Goal: Task Accomplishment & Management: Complete application form

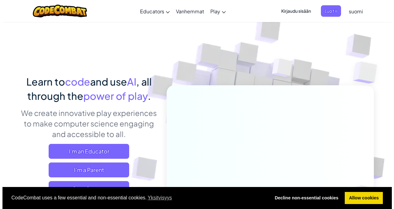
scroll to position [29, 0]
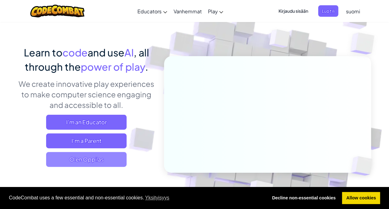
click at [85, 153] on span "Olen Oppilas" at bounding box center [86, 159] width 81 height 15
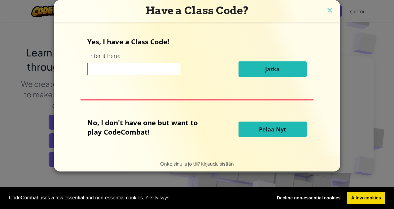
click at [256, 129] on button "Pelaa Nyt" at bounding box center [272, 128] width 68 height 15
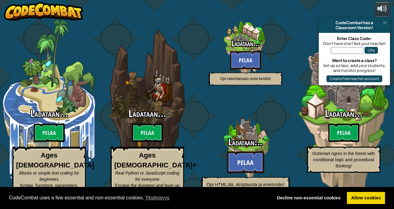
select select "fi"
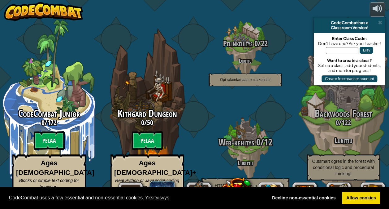
scroll to position [0, 0]
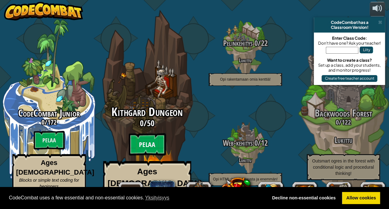
click at [155, 137] on btn "Pelaa" at bounding box center [147, 144] width 37 height 22
select select "fi"
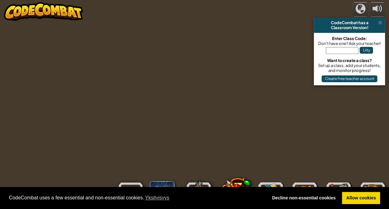
select select "fi"
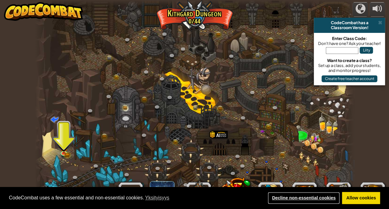
click at [307, 195] on link "Decline non-essential cookies" at bounding box center [304, 198] width 72 height 12
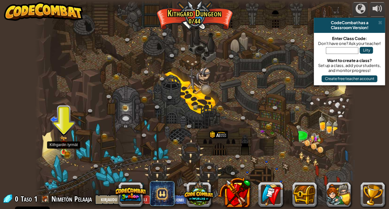
click at [65, 148] on img at bounding box center [64, 144] width 8 height 17
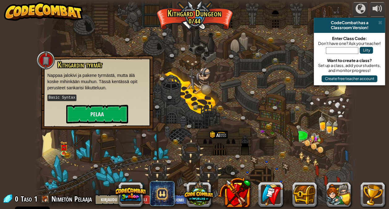
click at [87, 104] on div "Kithgardin tyrmät Nappaa jalokivi ja pakene tyrmästä, mutta älä koske mihinkään…" at bounding box center [97, 92] width 100 height 63
click at [84, 114] on button "Pelaa" at bounding box center [97, 114] width 62 height 19
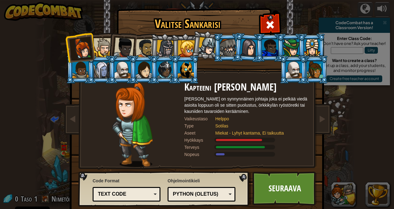
click at [96, 45] on div at bounding box center [103, 47] width 19 height 19
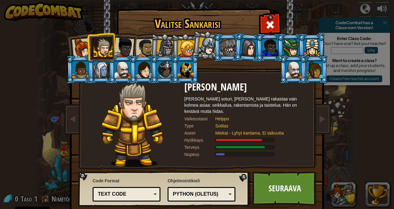
click at [205, 49] on div at bounding box center [207, 46] width 18 height 18
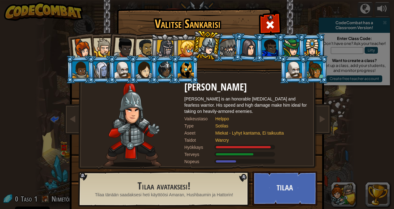
click at [225, 49] on div at bounding box center [228, 47] width 16 height 17
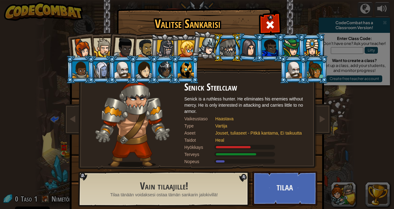
click at [194, 44] on li at bounding box center [206, 45] width 31 height 31
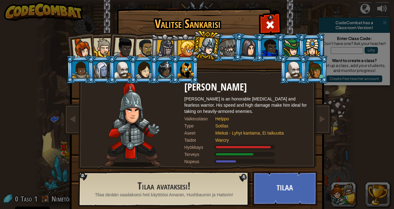
click at [172, 47] on li at bounding box center [185, 47] width 28 height 28
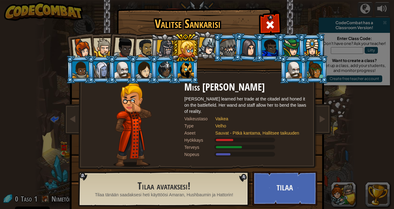
click at [101, 44] on div at bounding box center [103, 47] width 19 height 19
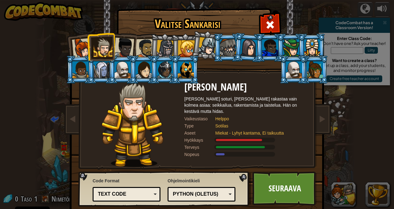
click at [120, 46] on div at bounding box center [124, 47] width 20 height 20
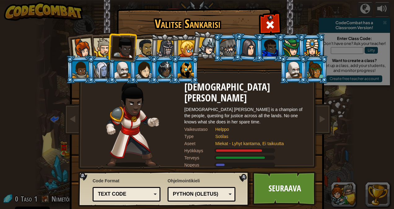
click at [144, 49] on div at bounding box center [145, 48] width 19 height 19
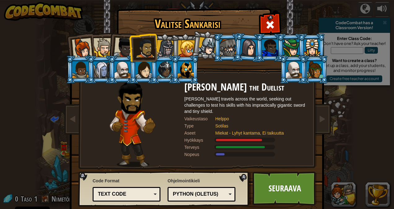
click at [174, 76] on li at bounding box center [185, 69] width 28 height 28
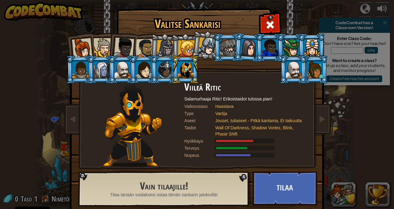
click at [142, 44] on div at bounding box center [145, 48] width 19 height 19
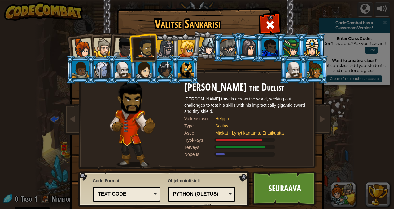
click at [122, 39] on div at bounding box center [124, 47] width 20 height 20
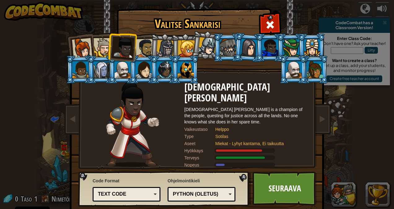
click at [101, 41] on div at bounding box center [103, 47] width 19 height 19
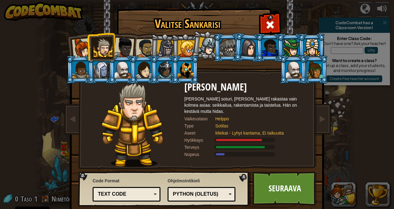
click at [78, 49] on div at bounding box center [82, 48] width 20 height 20
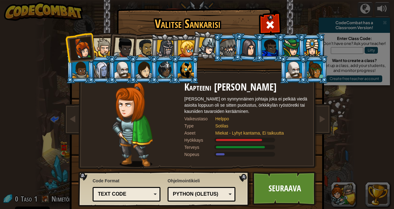
click at [99, 48] on div at bounding box center [103, 47] width 19 height 19
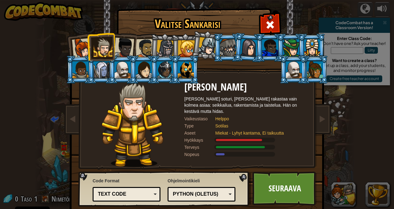
click at [126, 49] on div at bounding box center [124, 47] width 20 height 20
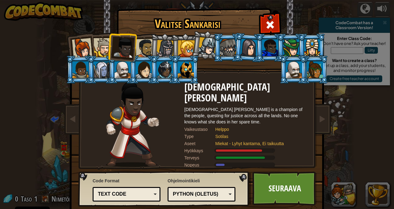
click at [143, 50] on div at bounding box center [145, 48] width 19 height 19
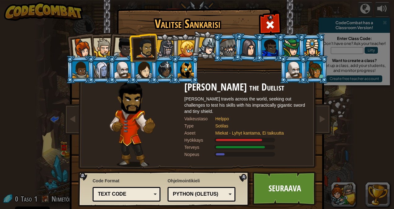
click at [120, 46] on div at bounding box center [124, 47] width 20 height 20
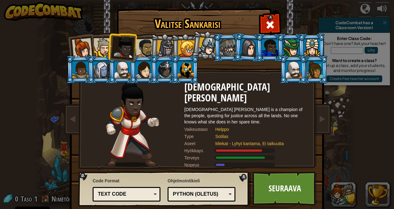
click at [101, 44] on div at bounding box center [103, 47] width 19 height 19
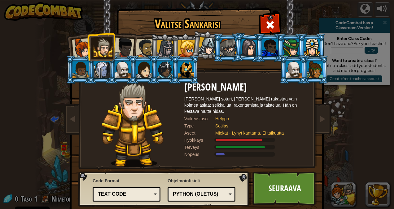
click at [72, 42] on div at bounding box center [82, 48] width 20 height 20
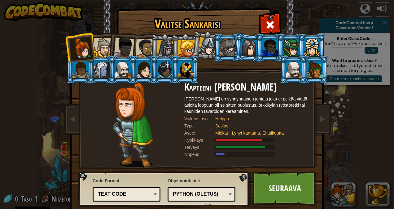
click at [97, 43] on div at bounding box center [103, 47] width 19 height 19
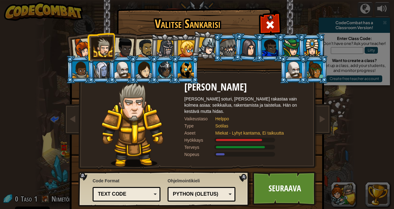
click at [188, 195] on div "Python (Oletus)" at bounding box center [200, 193] width 54 height 7
click at [279, 186] on link "Seuraava" at bounding box center [284, 188] width 65 height 34
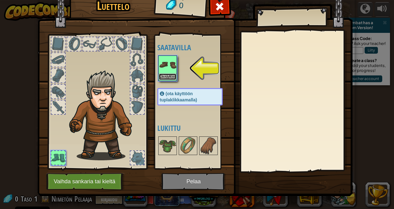
click at [166, 76] on button "Ota käyttöön" at bounding box center [167, 76] width 17 height 7
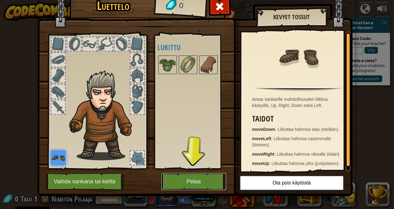
click at [194, 178] on button "Pelaa" at bounding box center [193, 181] width 65 height 17
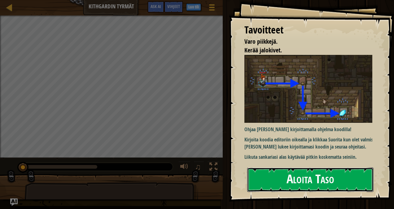
click at [286, 167] on button "Aloita Taso" at bounding box center [310, 179] width 126 height 24
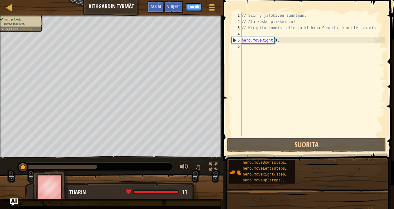
click at [279, 117] on div "// Siirry jalokiven suuntaan. // Älä koske piikkeihin! // Kirjoita koodisi alle…" at bounding box center [312, 80] width 144 height 136
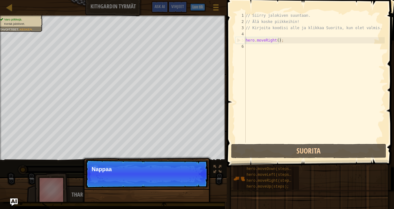
click at [289, 39] on div "// Siirry jalokiven suuntaan. // Älä koske piikkeihin! // Kirjoita koodisi alle…" at bounding box center [314, 83] width 140 height 142
type textarea "hero.moveRight();"
click at [192, 175] on button "Jatka" at bounding box center [193, 177] width 19 height 8
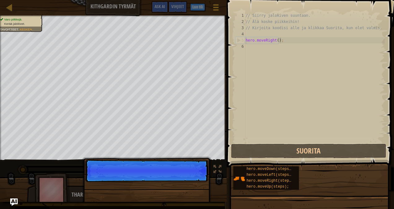
scroll to position [3, 2]
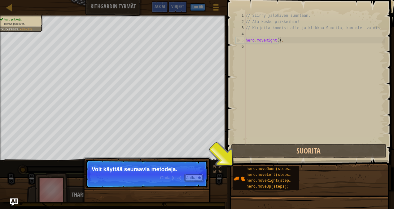
click at [194, 179] on button "Jatka" at bounding box center [193, 177] width 19 height 8
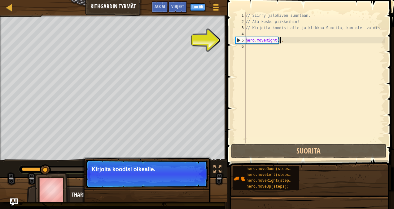
click at [194, 179] on button "Jatka" at bounding box center [193, 177] width 19 height 8
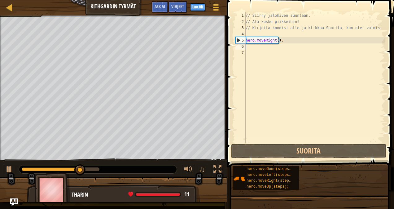
scroll to position [3, 0]
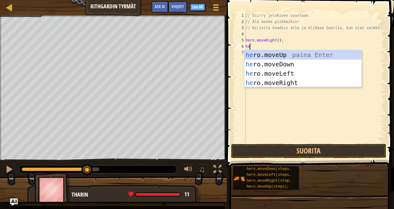
type textarea "her"
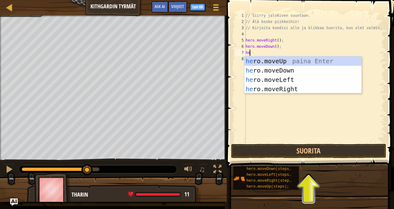
type textarea "her"
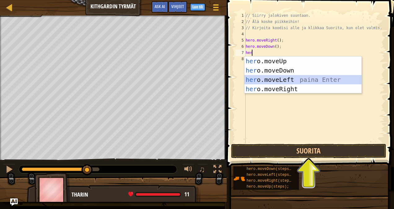
click at [279, 84] on div "her o.moveUp paina Enter her o.moveDown paina Enter her o.moveLeft paina Enter …" at bounding box center [302, 84] width 117 height 56
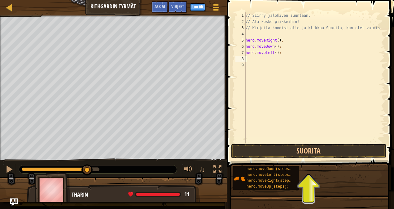
click at [272, 51] on div "// Siirry jalokiven suuntaan. // Älä koske piikkeihin! // Kirjoita koodisi alle…" at bounding box center [314, 83] width 140 height 142
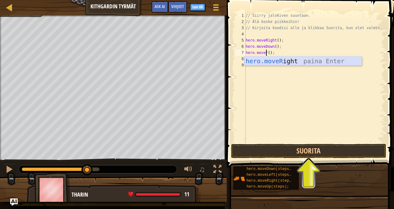
click at [273, 60] on div "hero.moveR ight paina Enter" at bounding box center [302, 70] width 117 height 28
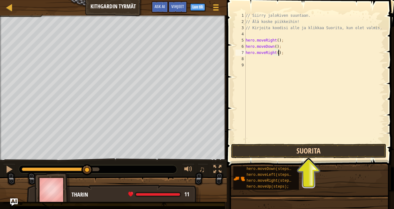
type textarea "hero.moveRight();"
click at [280, 148] on button "Suorita" at bounding box center [308, 151] width 155 height 14
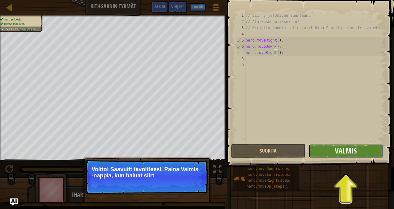
click at [363, 147] on button "Valmis" at bounding box center [345, 151] width 74 height 14
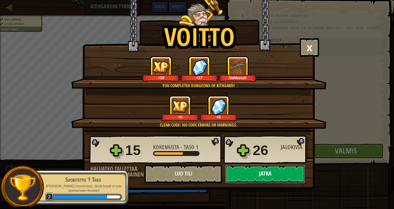
click at [266, 171] on button "Jatka" at bounding box center [265, 173] width 80 height 19
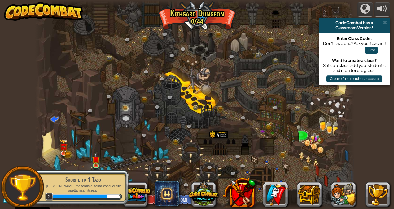
select select "fi"
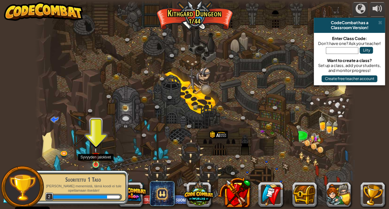
click at [95, 162] on img at bounding box center [96, 156] width 8 height 18
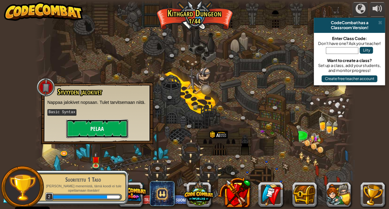
click at [94, 127] on button "Pelaa" at bounding box center [97, 128] width 62 height 19
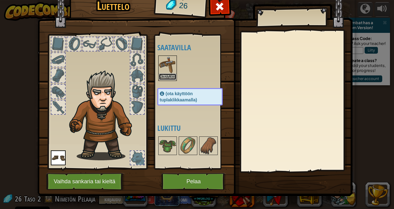
click at [162, 76] on button "Ota käyttöön" at bounding box center [167, 76] width 17 height 7
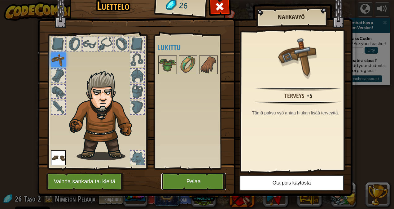
click at [188, 179] on button "Pelaa" at bounding box center [193, 181] width 65 height 17
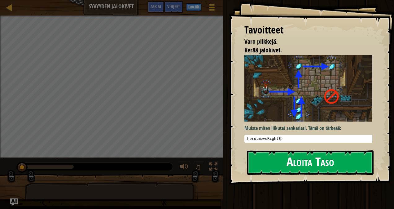
click at [291, 150] on button "Aloita Taso" at bounding box center [310, 162] width 126 height 24
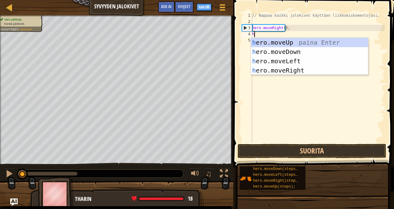
type textarea "her"
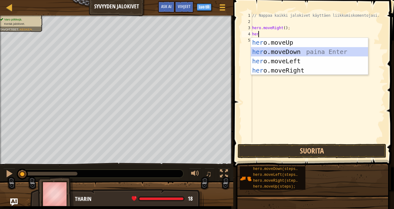
scroll to position [3, 0]
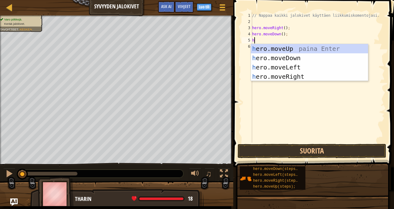
type textarea "he"
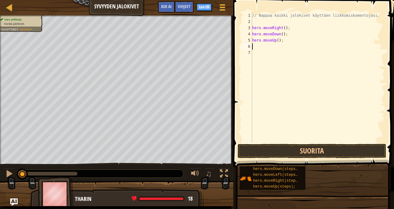
type textarea "h"
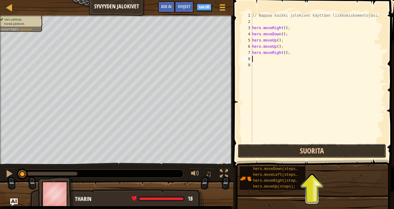
click at [271, 156] on button "Suorita" at bounding box center [311, 151] width 149 height 14
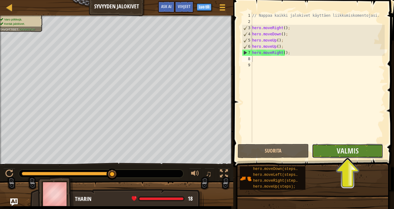
click at [334, 145] on button "Valmis" at bounding box center [347, 151] width 71 height 14
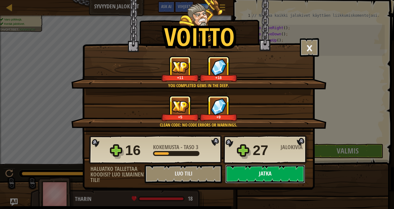
click at [268, 172] on button "Jatka" at bounding box center [265, 173] width 80 height 19
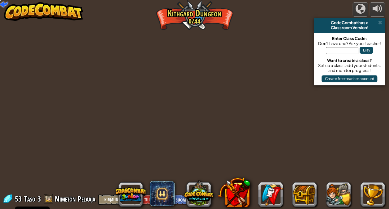
select select "fi"
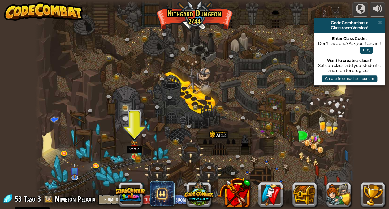
click at [133, 153] on img at bounding box center [135, 148] width 8 height 17
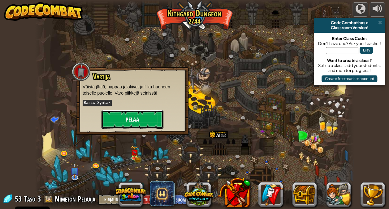
click at [122, 111] on button "Pelaa" at bounding box center [133, 119] width 62 height 19
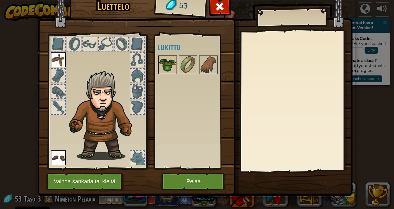
click at [166, 64] on img at bounding box center [167, 64] width 17 height 17
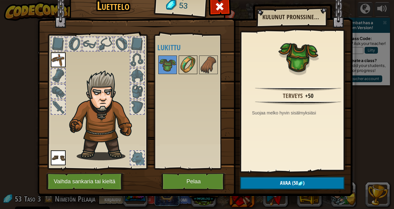
click at [183, 68] on img at bounding box center [187, 64] width 17 height 17
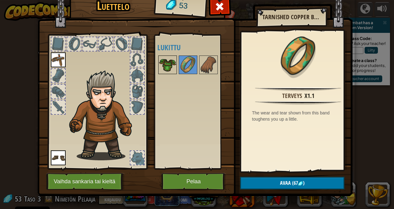
click at [166, 70] on img at bounding box center [167, 64] width 17 height 17
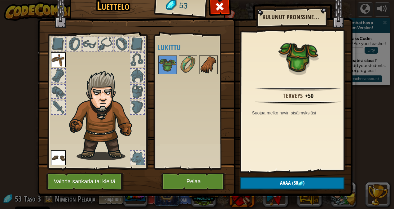
click at [206, 64] on img at bounding box center [208, 64] width 17 height 17
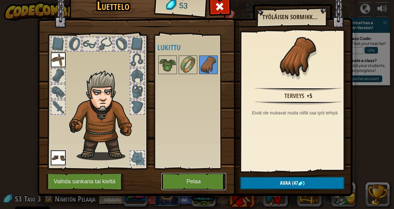
click at [189, 178] on button "Pelaa" at bounding box center [193, 181] width 65 height 17
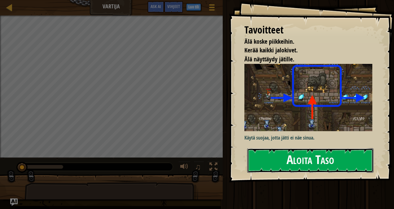
click at [285, 154] on button "Aloita Taso" at bounding box center [310, 160] width 126 height 24
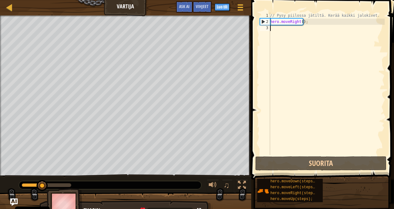
type textarea "h"
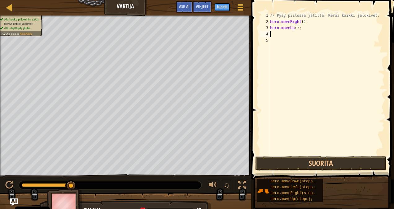
type textarea "h"
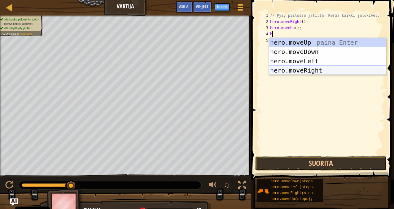
click at [285, 69] on div "h ero.moveUp paina Enter h ero.moveDown paina Enter h ero.moveLeft paina Enter …" at bounding box center [327, 66] width 117 height 56
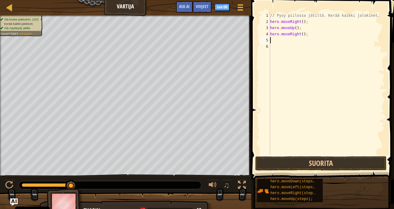
type textarea "h"
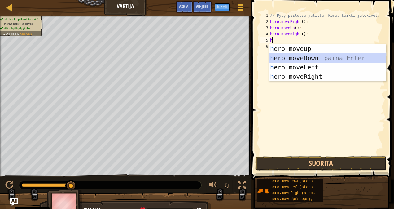
click at [289, 60] on div "h ero.moveUp paina Enter h ero.moveDown paina Enter h ero.moveLeft paina Enter …" at bounding box center [327, 72] width 117 height 56
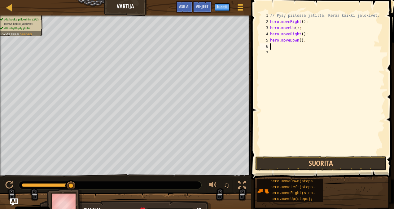
type textarea "h"
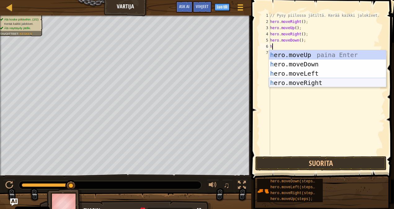
click at [292, 84] on div "h ero.moveUp paina Enter h ero.moveDown paina Enter h ero.moveLeft paina Enter …" at bounding box center [327, 78] width 117 height 56
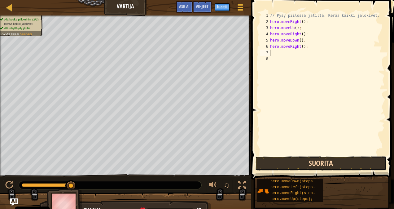
click at [285, 158] on button "Suorita" at bounding box center [320, 163] width 131 height 14
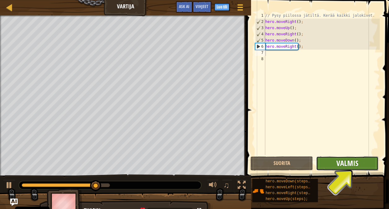
click at [343, 166] on span "Valmis" at bounding box center [348, 163] width 22 height 10
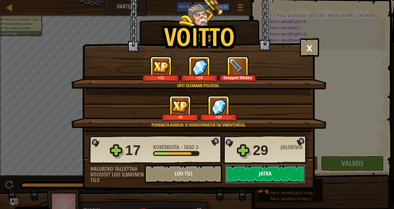
click at [249, 171] on button "Jatka" at bounding box center [265, 173] width 80 height 19
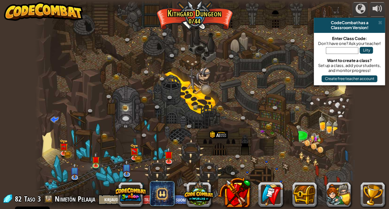
select select "fi"
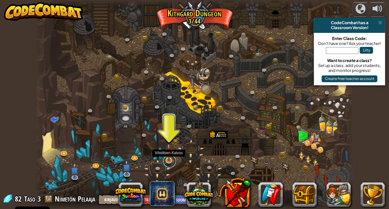
click at [168, 162] on link at bounding box center [169, 161] width 12 height 12
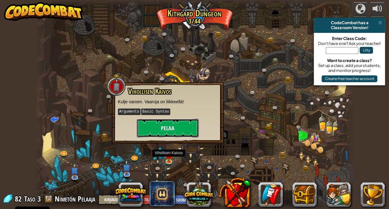
click at [154, 132] on button "Pelaa" at bounding box center [168, 128] width 62 height 19
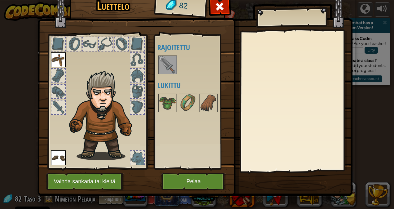
click at [159, 68] on img at bounding box center [167, 64] width 17 height 17
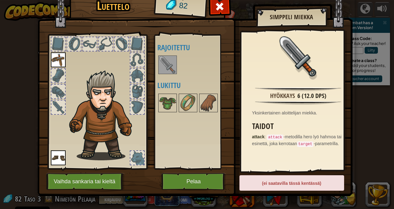
click at [163, 63] on img at bounding box center [167, 64] width 17 height 17
click at [56, 103] on div at bounding box center [58, 107] width 14 height 14
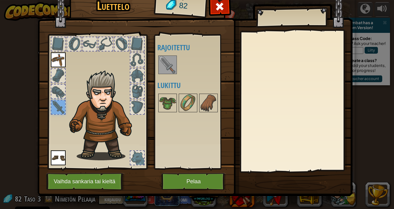
click at [165, 64] on img at bounding box center [167, 64] width 17 height 17
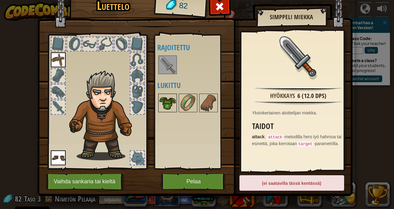
click at [161, 98] on img at bounding box center [167, 102] width 17 height 17
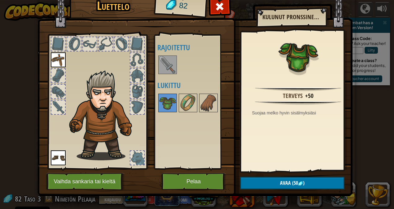
click at [163, 64] on img at bounding box center [167, 64] width 17 height 17
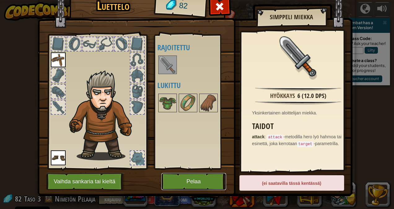
click at [188, 180] on button "Pelaa" at bounding box center [193, 181] width 65 height 17
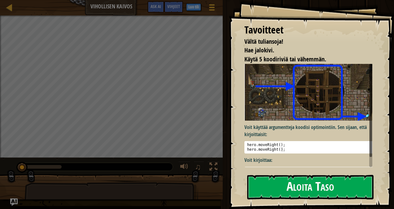
click at [272, 181] on button "Aloita Taso" at bounding box center [310, 187] width 126 height 24
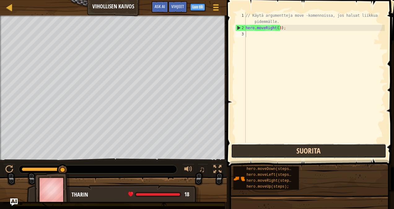
click at [268, 151] on button "Suorita" at bounding box center [308, 151] width 155 height 14
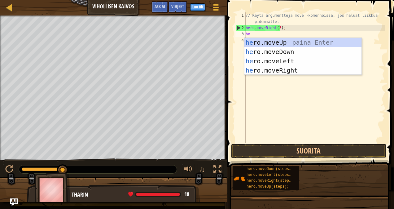
type textarea "her"
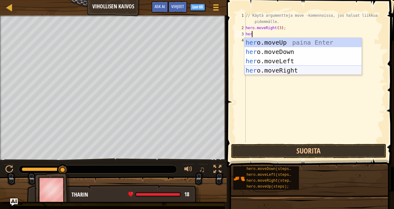
click at [273, 70] on div "her o.moveUp paina Enter her o.moveDown paina Enter her o.moveLeft paina Enter …" at bounding box center [302, 66] width 117 height 56
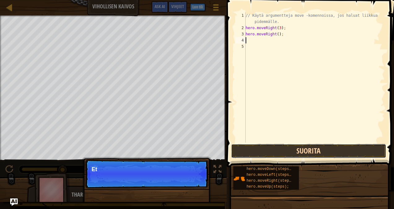
click at [275, 149] on button "Suorita" at bounding box center [308, 151] width 155 height 14
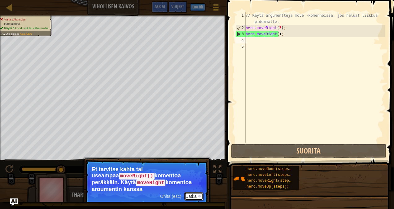
click at [197, 195] on button "Jatka" at bounding box center [193, 196] width 19 height 8
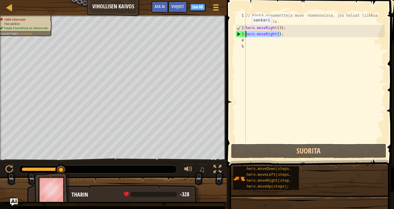
drag, startPoint x: 283, startPoint y: 33, endPoint x: 245, endPoint y: 32, distance: 38.7
click at [244, 32] on div "1 2 3 4 5 // Käytä argumentteja move -komennoissa, jos haluat liikkua pidemmäll…" at bounding box center [309, 77] width 150 height 130
type textarea "hero.moveRight();"
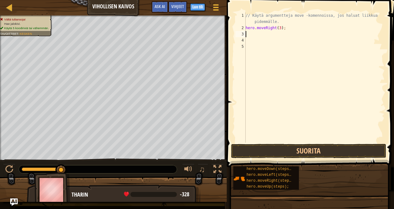
type textarea "h"
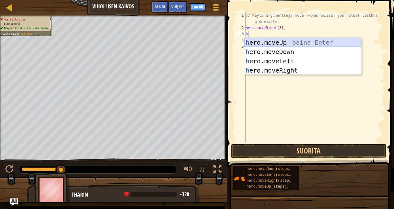
click at [269, 43] on div "h ero.moveUp paina Enter h ero.moveDown paina Enter h ero.moveLeft paina Enter …" at bounding box center [302, 66] width 117 height 56
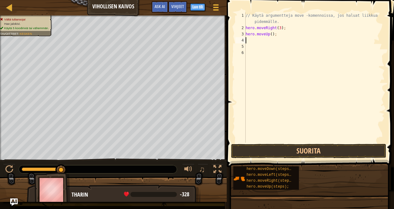
type textarea "h"
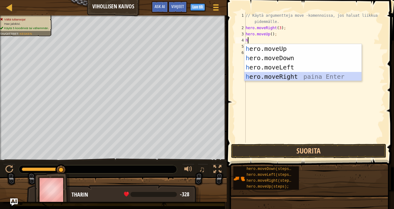
click at [261, 74] on div "h ero.moveUp paina Enter h ero.moveDown paina Enter h ero.moveLeft paina Enter …" at bounding box center [302, 72] width 117 height 56
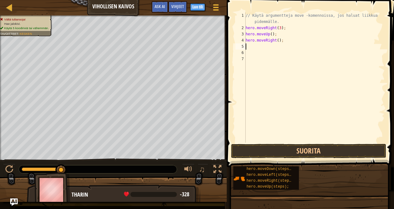
type textarea "h"
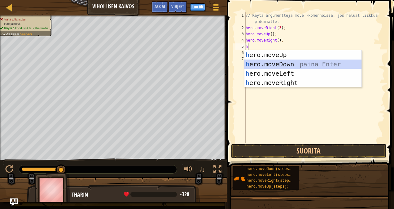
click at [272, 63] on div "h ero.moveUp paina Enter h ero.moveDown paina Enter h ero.moveLeft paina Enter …" at bounding box center [302, 78] width 117 height 56
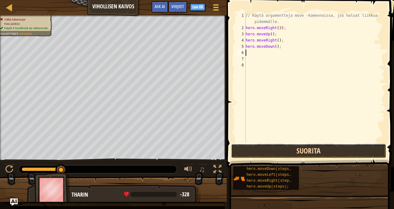
click at [268, 147] on button "Suorita" at bounding box center [308, 151] width 155 height 14
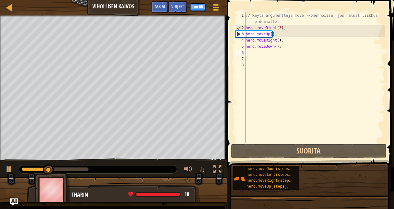
click at [274, 46] on div "// Käytä argumentteja move -komennoissa, jos haluat liikkua pidemmälle. hero . …" at bounding box center [314, 86] width 140 height 149
type textarea "hero.moveDown(3);"
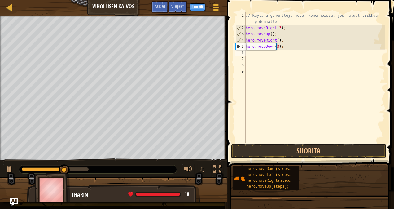
type textarea "h"
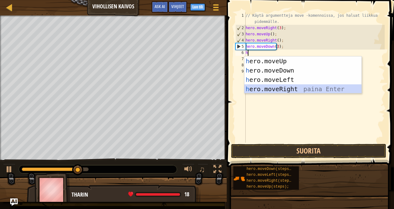
click at [268, 89] on div "h ero.moveUp paina Enter h ero.moveDown paina Enter h ero.moveLeft paina Enter …" at bounding box center [302, 84] width 117 height 56
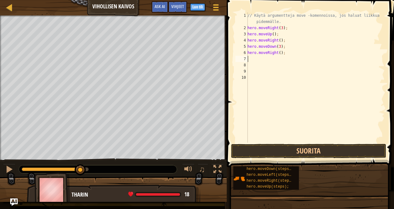
click at [277, 54] on div "// Käytä argumentteja move -komennoissa, jos haluat liikkua pidemmälle. hero . …" at bounding box center [315, 86] width 138 height 149
type textarea "hero.moveRight(2);"
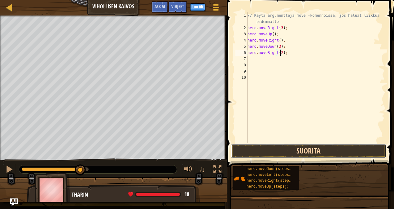
click at [267, 147] on button "Suorita" at bounding box center [308, 151] width 155 height 14
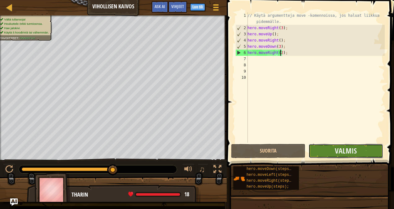
click at [334, 146] on button "Valmis" at bounding box center [345, 151] width 74 height 14
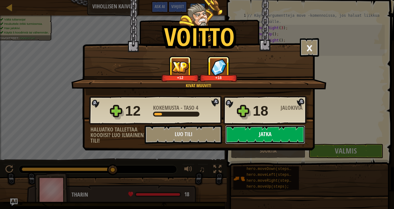
click at [250, 129] on button "Jatka" at bounding box center [265, 134] width 80 height 19
select select "fi"
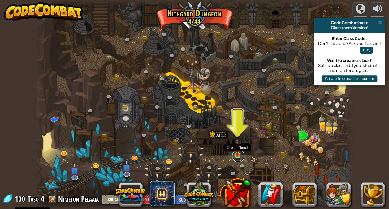
click at [237, 155] on link at bounding box center [238, 156] width 12 height 12
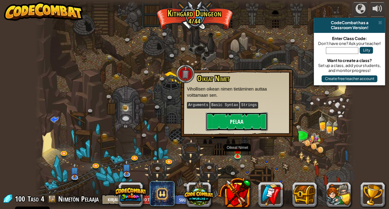
click at [219, 119] on button "Pelaa" at bounding box center [237, 121] width 62 height 19
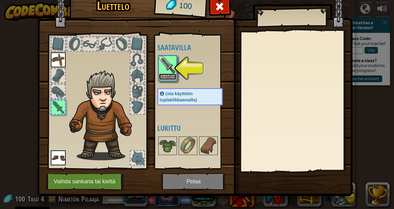
click at [159, 75] on button "Ota käyttöön" at bounding box center [167, 76] width 17 height 7
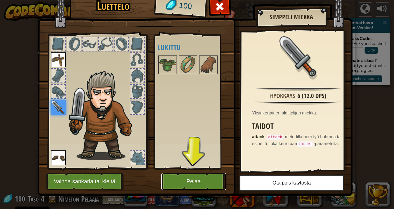
click at [181, 178] on button "Pelaa" at bounding box center [193, 181] width 65 height 17
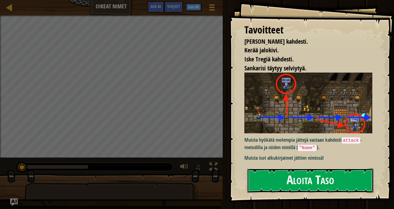
click at [294, 168] on button "Aloita Taso" at bounding box center [310, 180] width 126 height 24
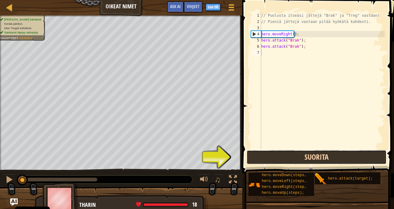
click at [261, 155] on button "Suorita" at bounding box center [316, 157] width 140 height 14
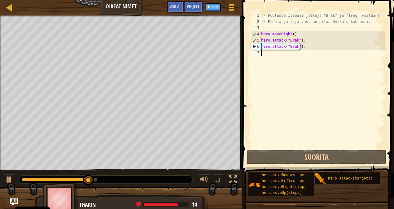
type textarea "h"
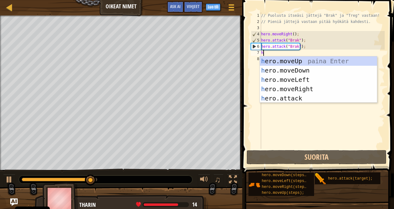
scroll to position [3, 0]
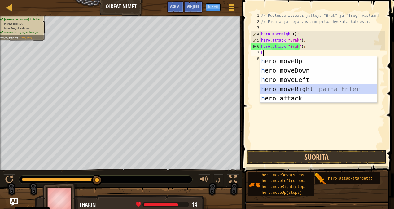
click at [289, 89] on div "h ero.moveUp paina Enter h ero.moveDown paina Enter h ero.moveLeft paina Enter …" at bounding box center [318, 88] width 117 height 65
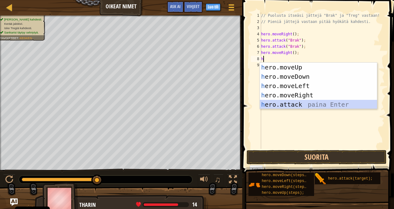
click at [274, 103] on div "h ero.moveUp paina Enter h ero.moveDown paina Enter h ero.moveLeft paina Enter …" at bounding box center [318, 95] width 117 height 65
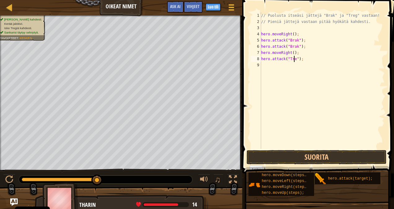
type textarea "hero.attack("Treg");"
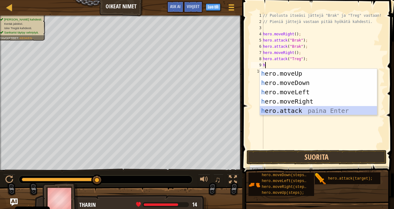
click at [277, 110] on div "h ero.moveUp paina Enter h ero.moveDown paina Enter h ero.moveLeft paina Enter …" at bounding box center [318, 101] width 117 height 65
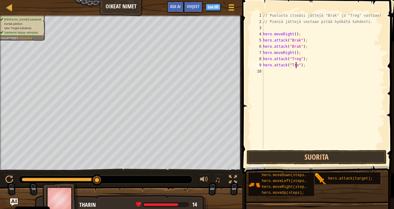
type textarea "hero.attack("Treg");"
type textarea "h"
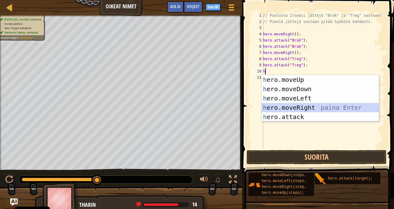
click at [289, 105] on div "h ero.moveUp paina Enter h ero.moveDown paina Enter h ero.moveLeft paina Enter …" at bounding box center [320, 107] width 117 height 65
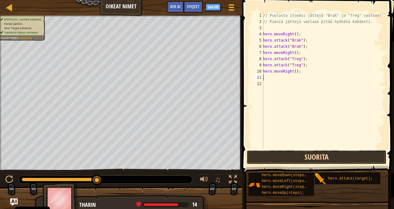
click at [285, 158] on button "Suorita" at bounding box center [316, 157] width 140 height 14
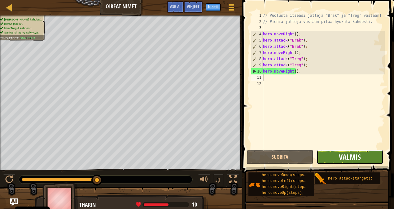
click at [341, 154] on span "Valmis" at bounding box center [350, 157] width 22 height 10
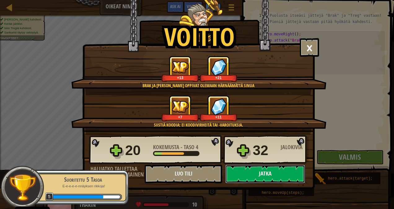
click at [259, 175] on button "Jatka" at bounding box center [265, 173] width 80 height 19
select select "fi"
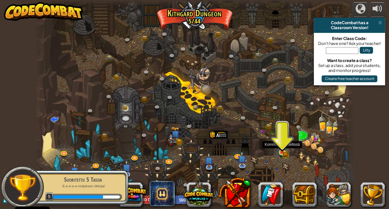
click at [282, 152] on img at bounding box center [282, 144] width 8 height 17
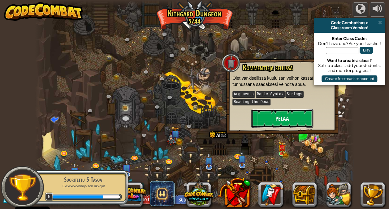
click at [273, 119] on button "Pelaa" at bounding box center [282, 118] width 62 height 19
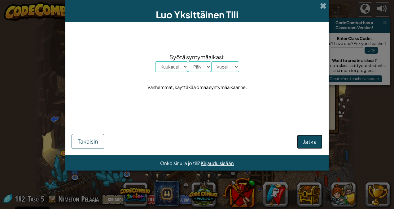
click at [308, 143] on span "Jatka" at bounding box center [310, 141] width 14 height 7
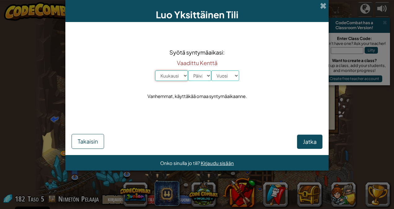
click at [166, 74] on select "Kuukausi Tammikuu Helmikuu Maaliskuu Huhtikuu Toukokuu Kesäkuu Heinäkuu Elokuu …" at bounding box center [171, 75] width 33 height 11
select select "1"
click at [155, 70] on select "Kuukausi Tammikuu Helmikuu Maaliskuu Huhtikuu Toukokuu Kesäkuu Heinäkuu Elokuu …" at bounding box center [171, 75] width 33 height 11
click at [199, 73] on select "Päivä 1 2 3 4 5 6 7 8 9 10 11 12 13 14 15 16 17 18 19 20 21 22 23 24 25 26 27 2…" at bounding box center [199, 75] width 23 height 11
select select "1"
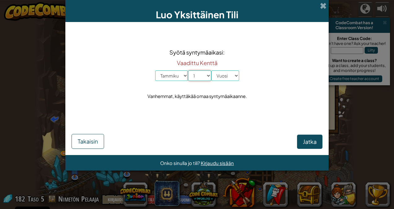
click at [188, 70] on select "Päivä 1 2 3 4 5 6 7 8 9 10 11 12 13 14 15 16 17 18 19 20 21 22 23 24 25 26 27 2…" at bounding box center [199, 75] width 23 height 11
click at [226, 76] on select "Vuosi [DATE] 2024 2023 2022 2021 2020 2019 2018 2017 2016 2015 2014 2013 2012 2…" at bounding box center [225, 75] width 28 height 11
select select "1926"
click at [211, 70] on select "Vuosi [DATE] 2024 2023 2022 2021 2020 2019 2018 2017 2016 2015 2014 2013 2012 2…" at bounding box center [225, 75] width 28 height 11
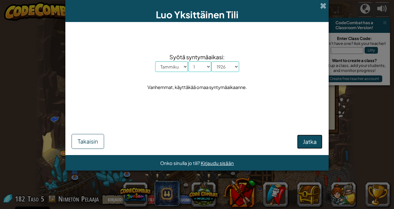
click at [306, 142] on span "Jatka" at bounding box center [310, 141] width 14 height 7
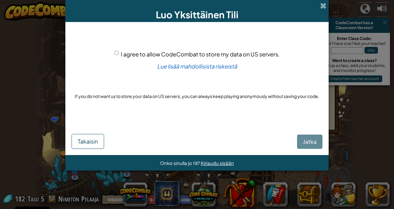
click at [119, 54] on div "I agree to allow CodeCombat to store my data on US servers." at bounding box center [197, 54] width 165 height 9
click at [117, 54] on input "I agree to allow CodeCombat to store my data on US servers." at bounding box center [117, 53] width 4 height 4
checkbox input "true"
click at [305, 143] on span "Jatka" at bounding box center [310, 141] width 14 height 7
